Goal: Information Seeking & Learning: Learn about a topic

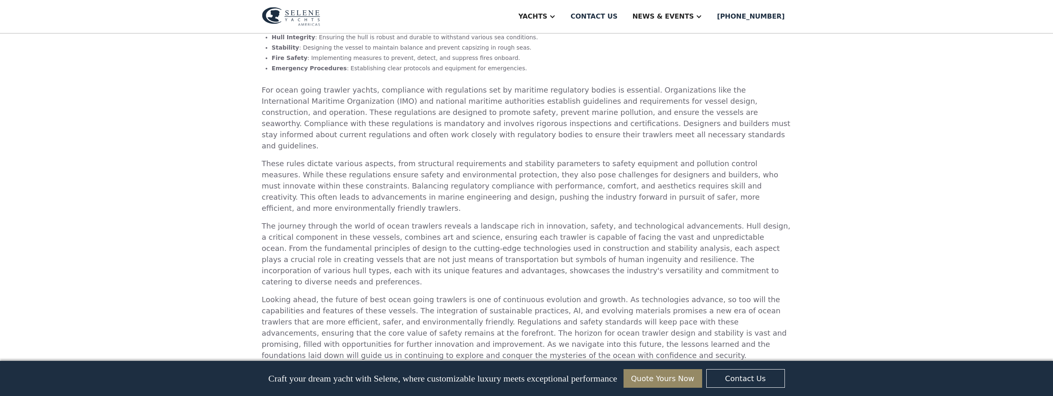
scroll to position [2188, 0]
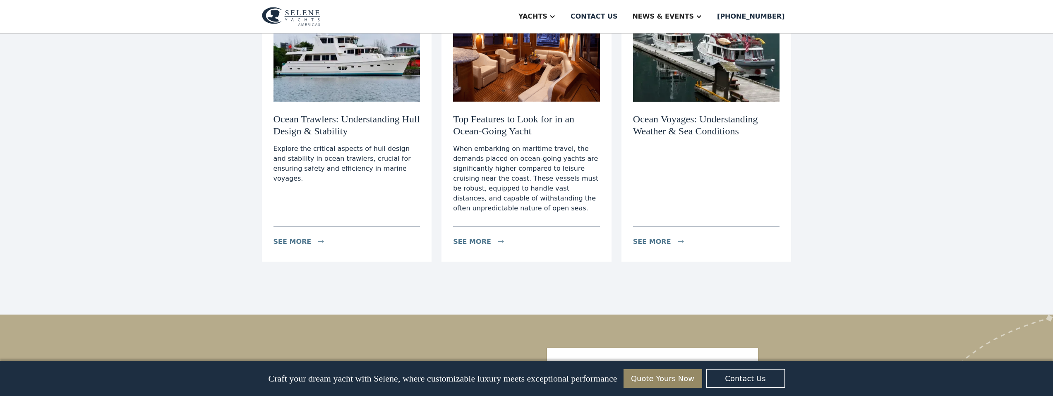
scroll to position [3409, 0]
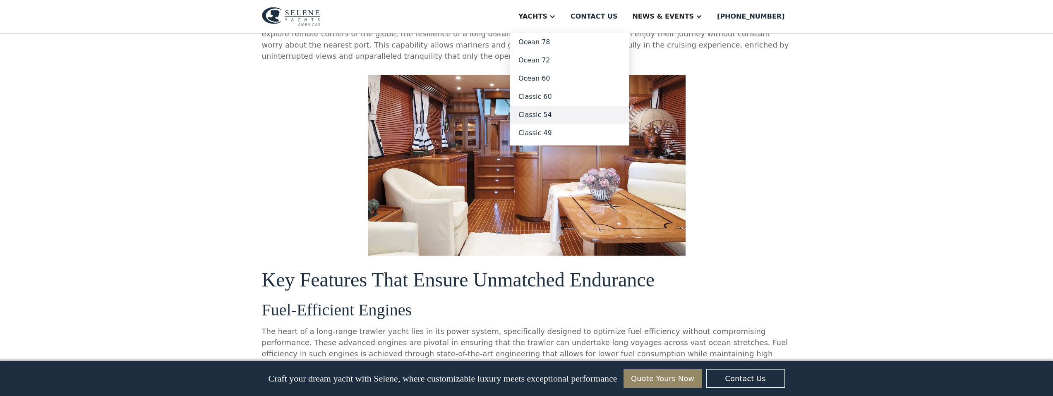
click at [558, 117] on link "Classic 54" at bounding box center [569, 115] width 119 height 18
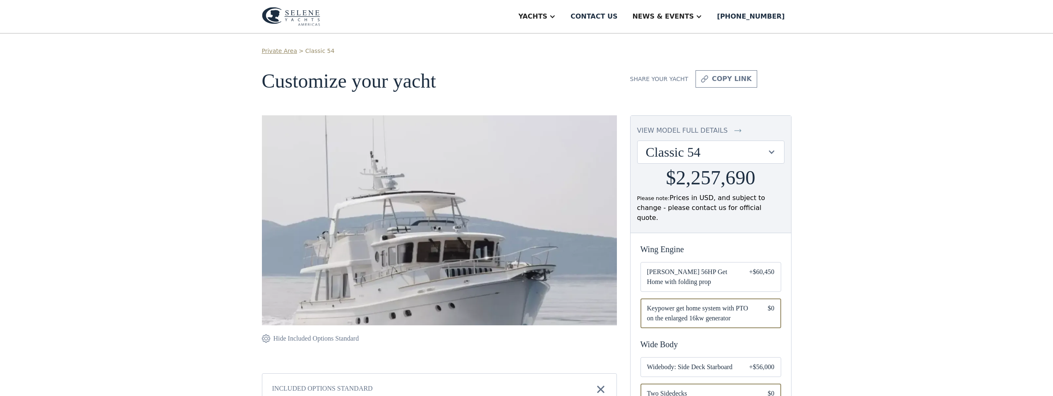
click at [692, 129] on div "view model full details" at bounding box center [682, 131] width 91 height 10
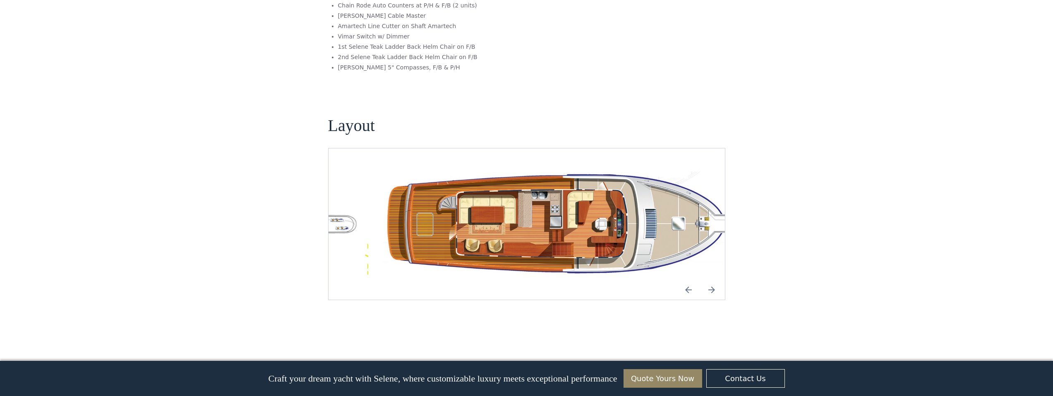
scroll to position [1387, 0]
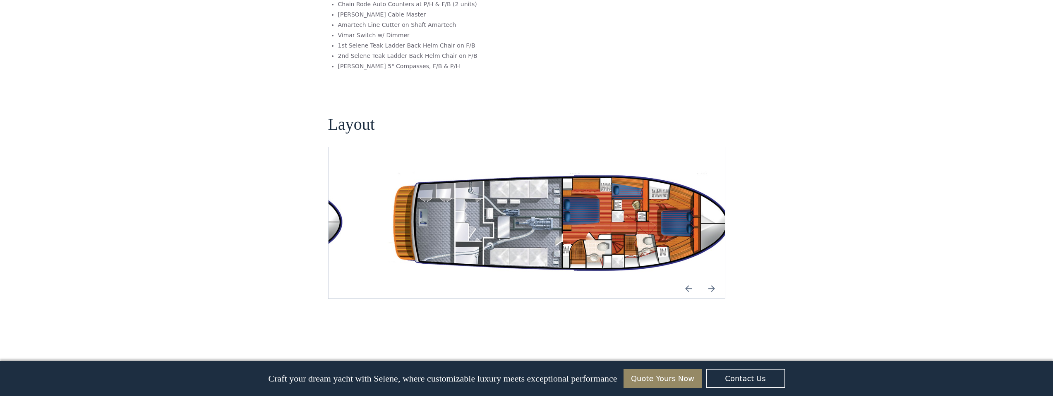
click at [688, 279] on img "Previous slide" at bounding box center [688, 289] width 20 height 20
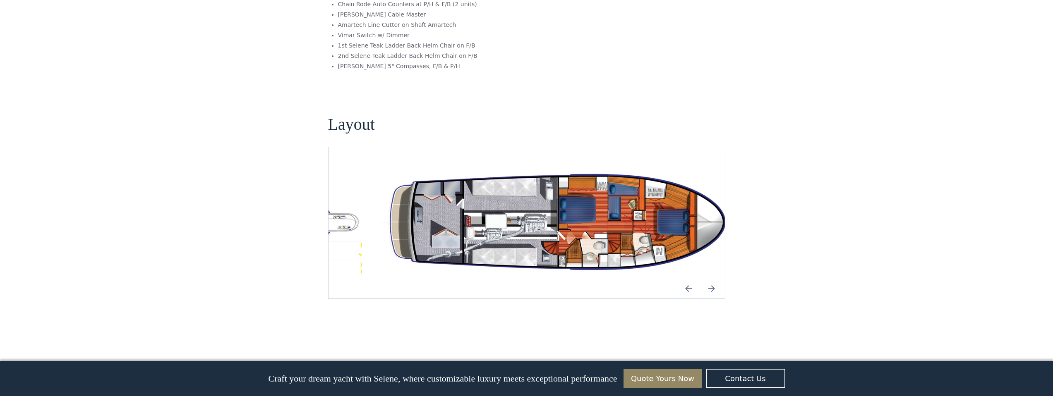
click at [713, 279] on img "Next slide" at bounding box center [712, 289] width 20 height 20
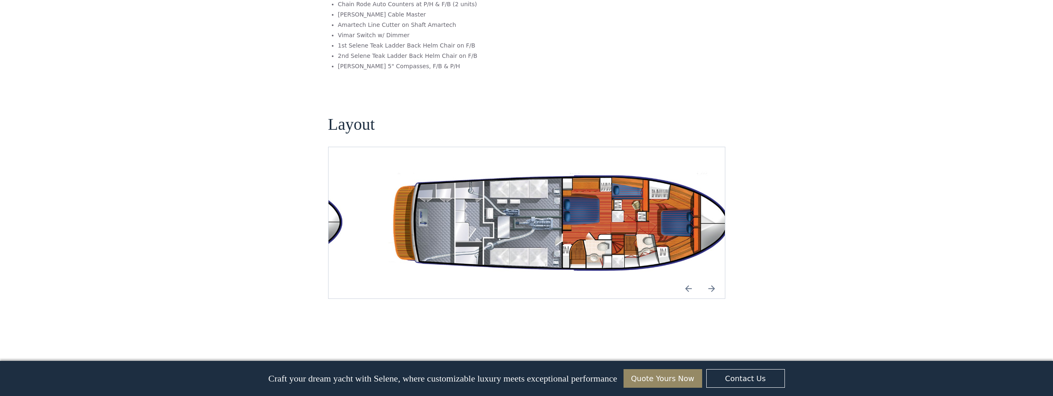
click at [713, 279] on img "Next slide" at bounding box center [712, 289] width 20 height 20
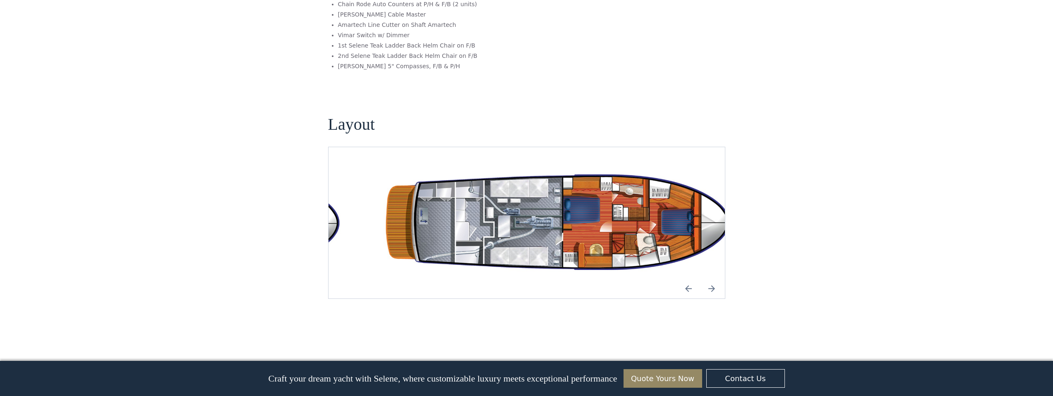
click at [713, 279] on img "Next slide" at bounding box center [712, 289] width 20 height 20
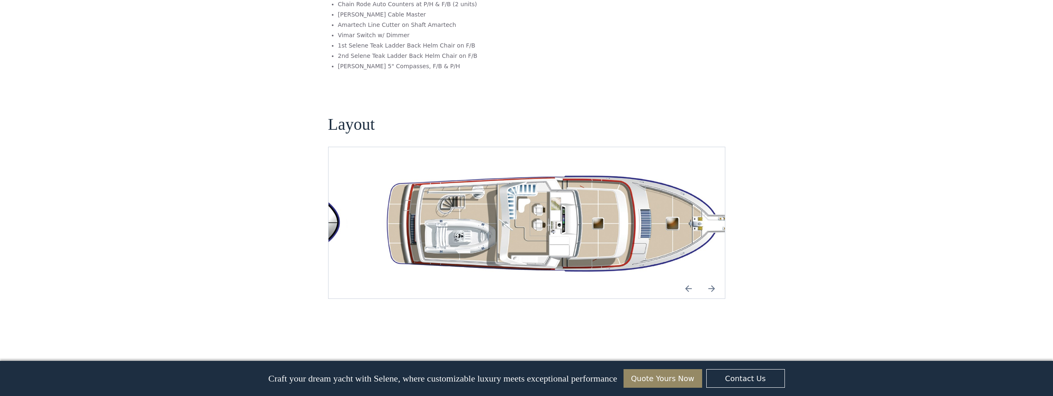
click at [713, 279] on img "Next slide" at bounding box center [712, 289] width 20 height 20
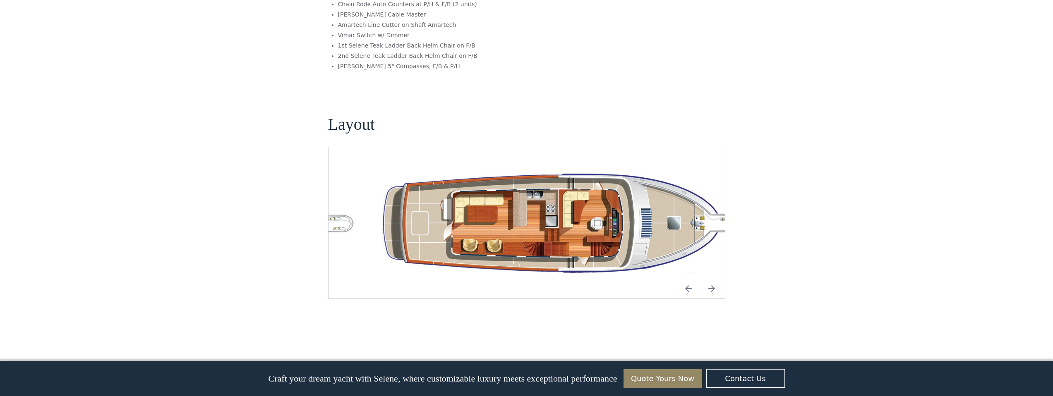
click at [713, 279] on img "Next slide" at bounding box center [712, 289] width 20 height 20
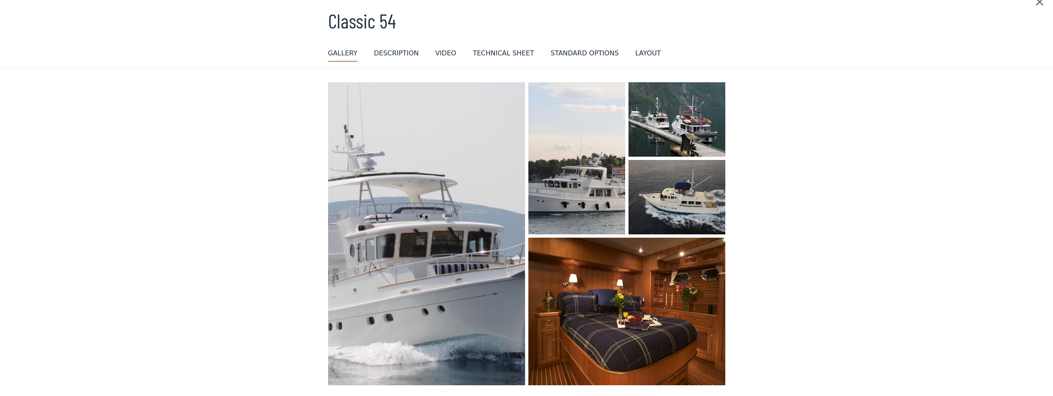
scroll to position [0, 0]
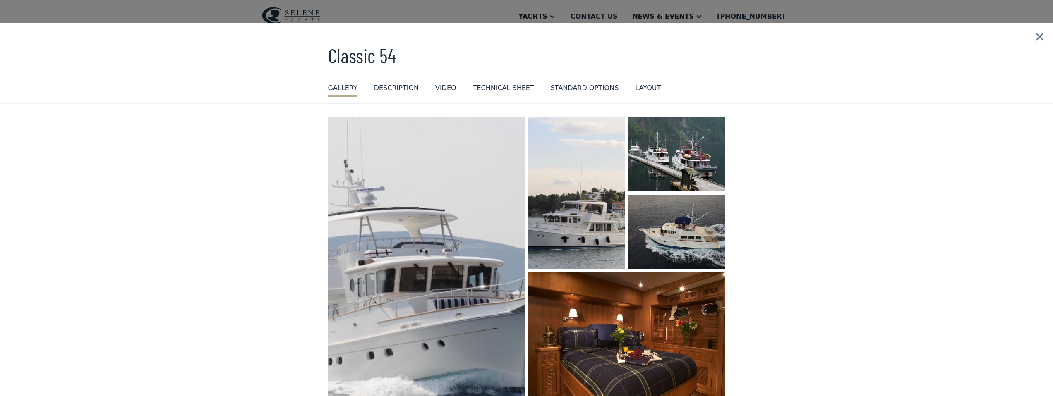
click at [1039, 36] on img at bounding box center [1039, 36] width 27 height 27
